Goal: Information Seeking & Learning: Learn about a topic

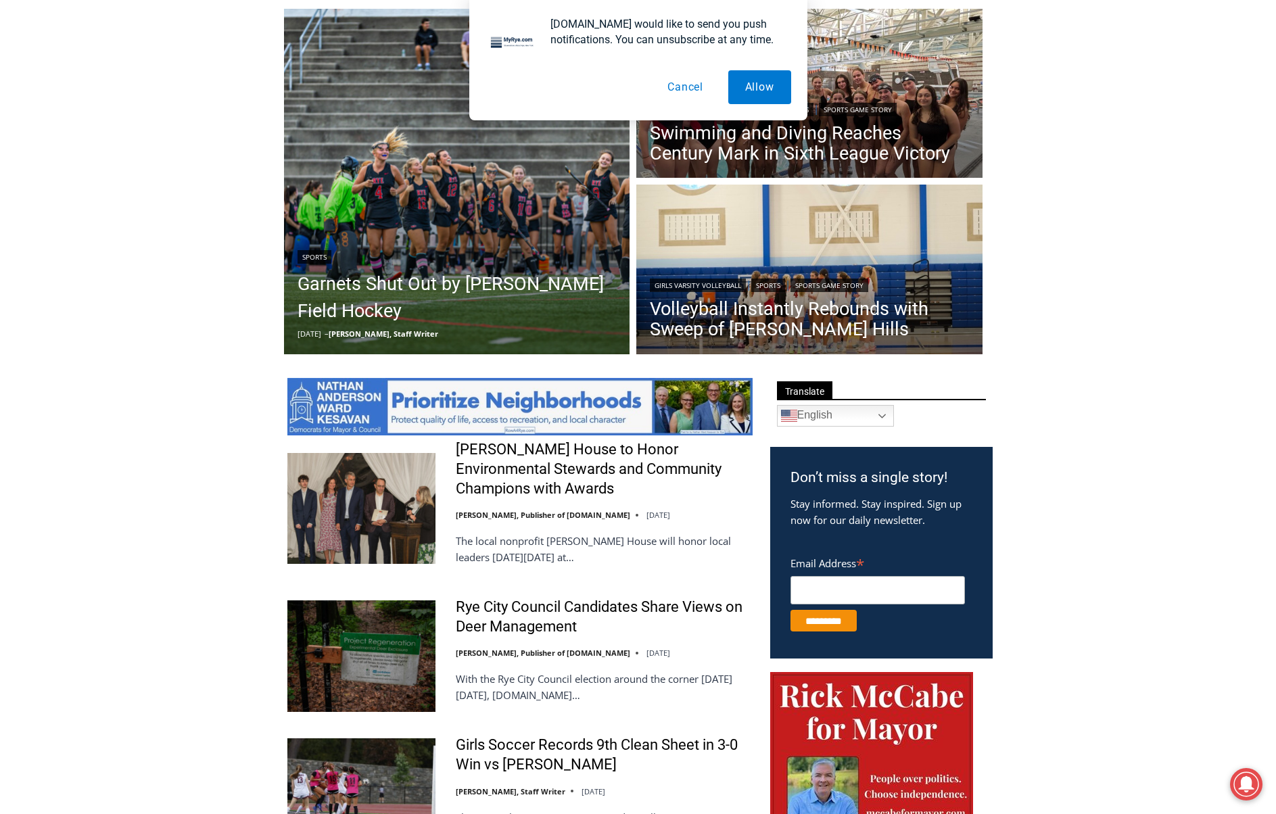
scroll to position [406, 0]
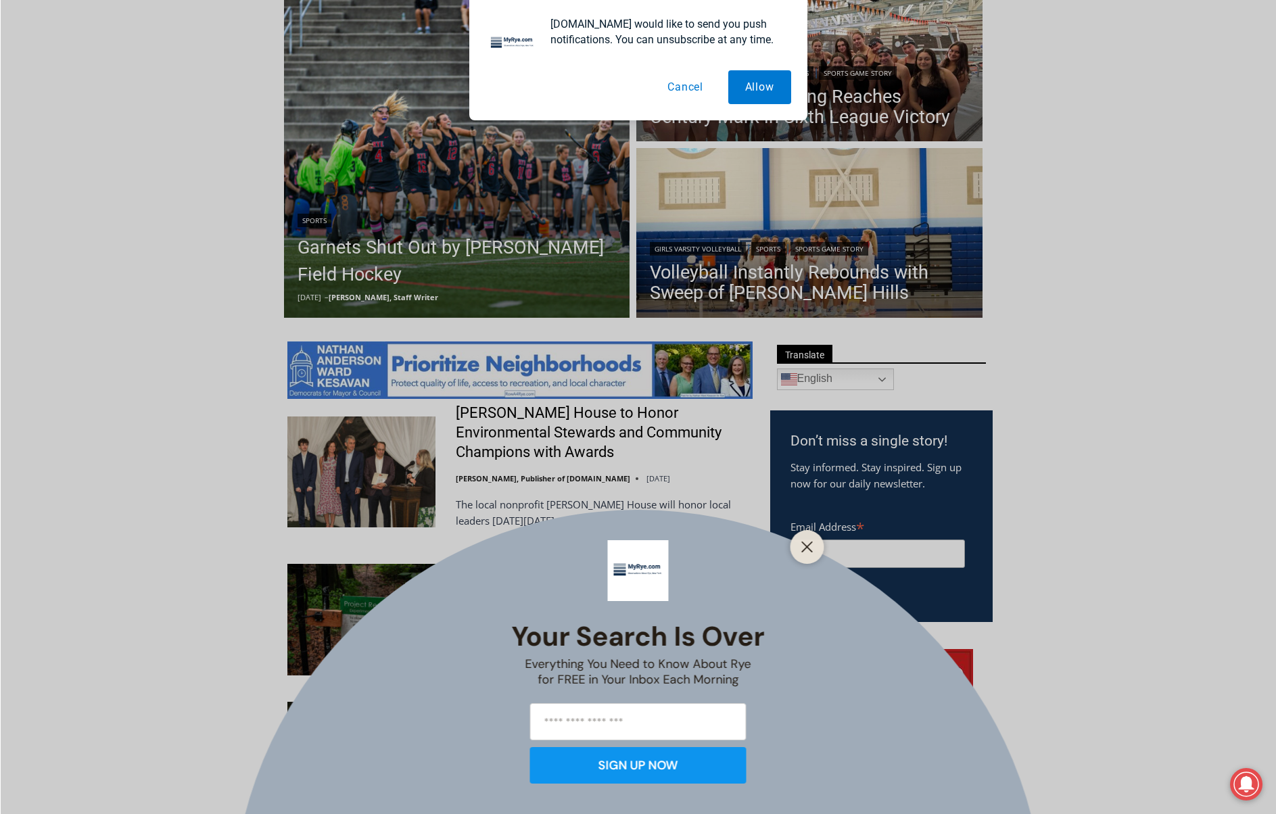
click at [796, 549] on div at bounding box center [807, 547] width 34 height 34
click at [675, 89] on button "Cancel" at bounding box center [685, 87] width 70 height 34
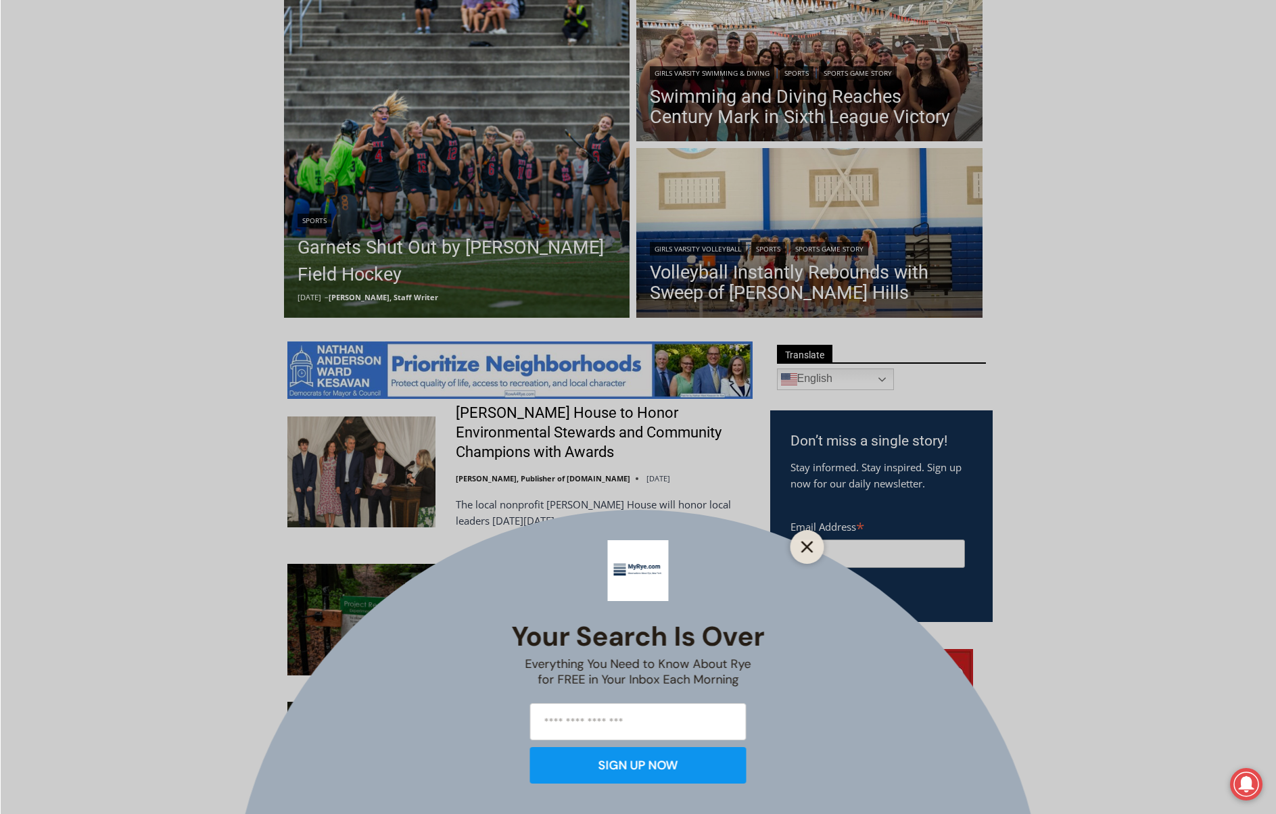
click at [814, 548] on button "Close" at bounding box center [807, 546] width 19 height 19
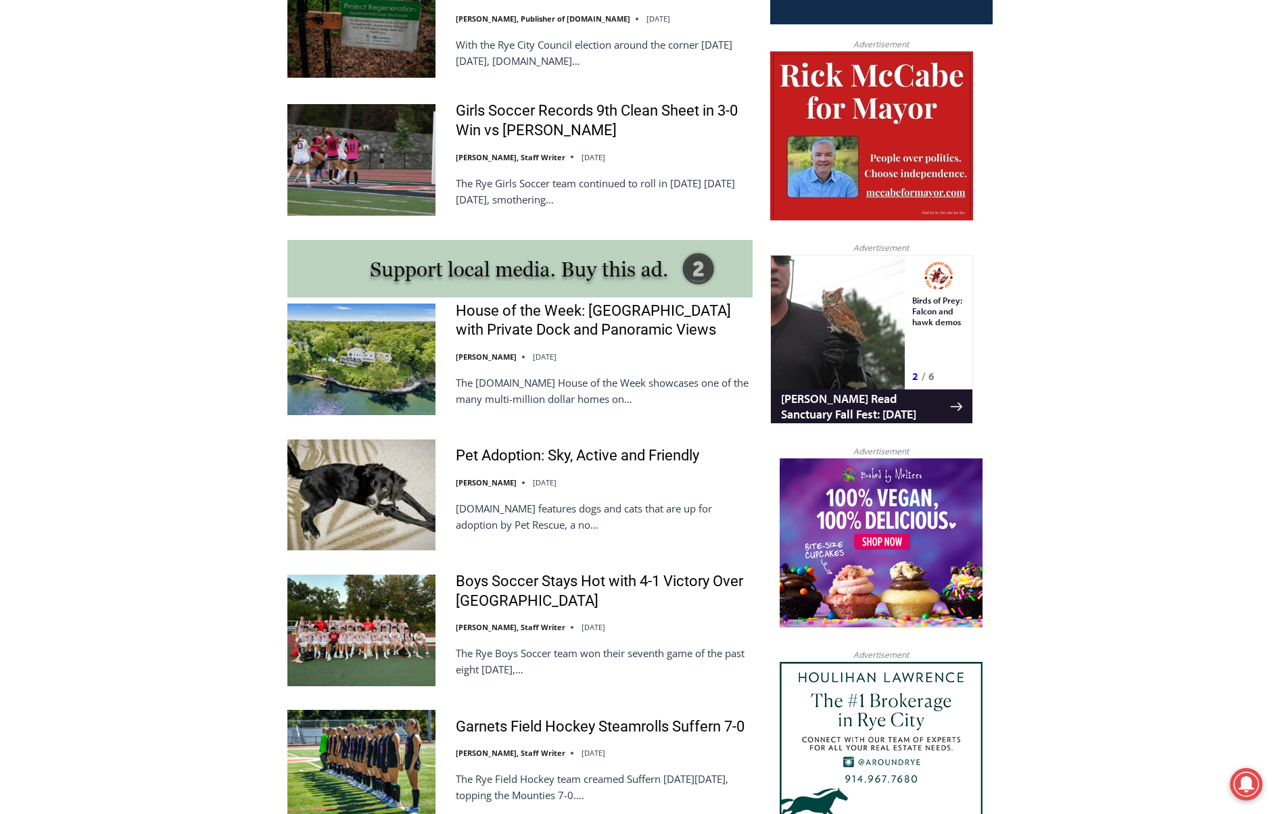
scroll to position [1014, 0]
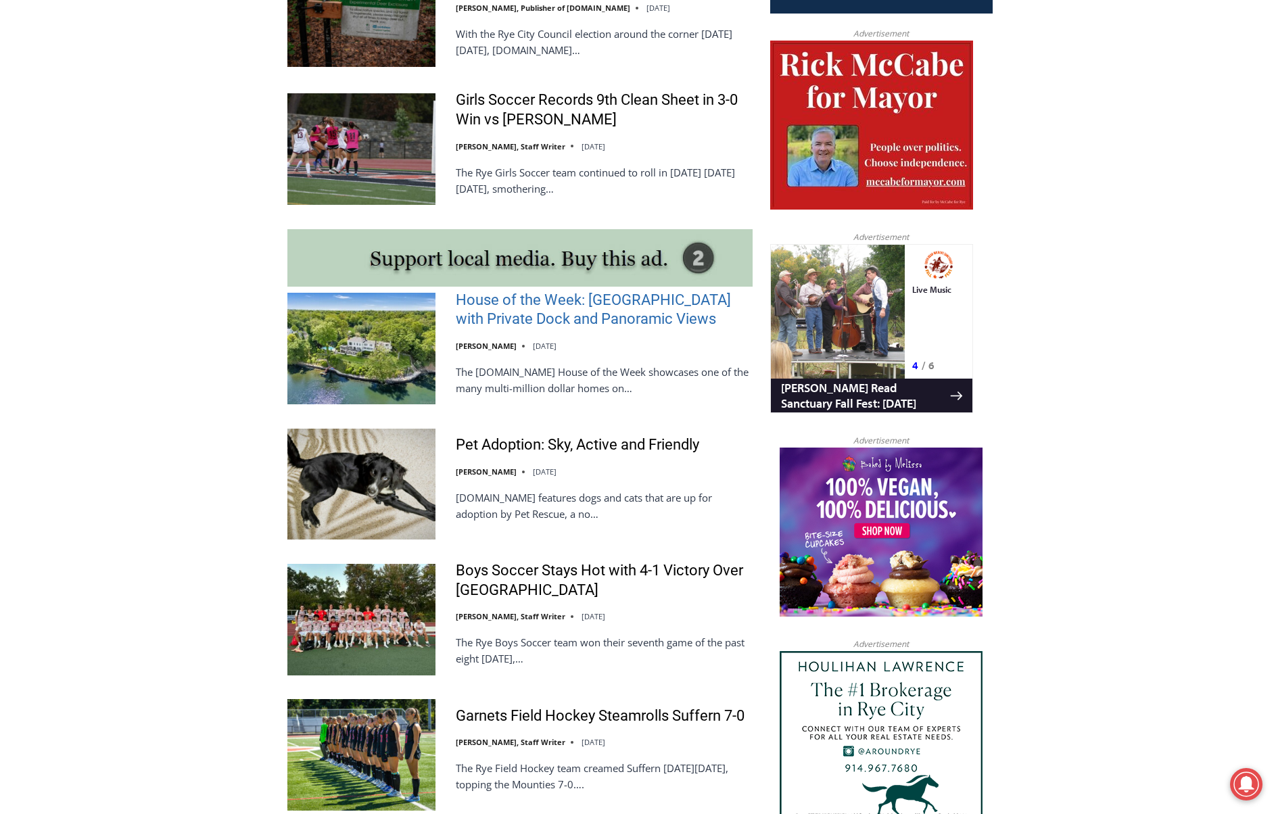
click at [586, 329] on link "House of the Week: [GEOGRAPHIC_DATA] with Private Dock and Panoramic Views" at bounding box center [604, 310] width 297 height 39
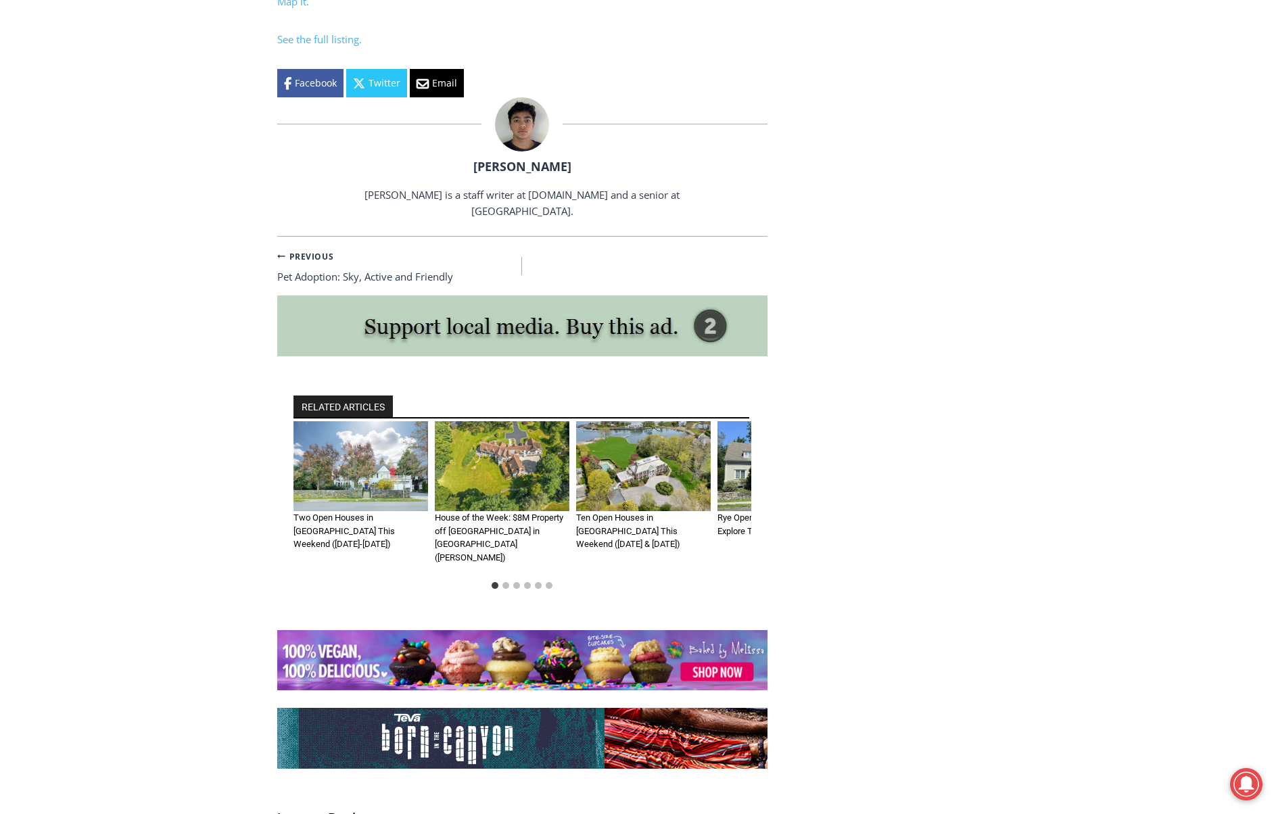
scroll to position [5746, 0]
